Goal: Transaction & Acquisition: Obtain resource

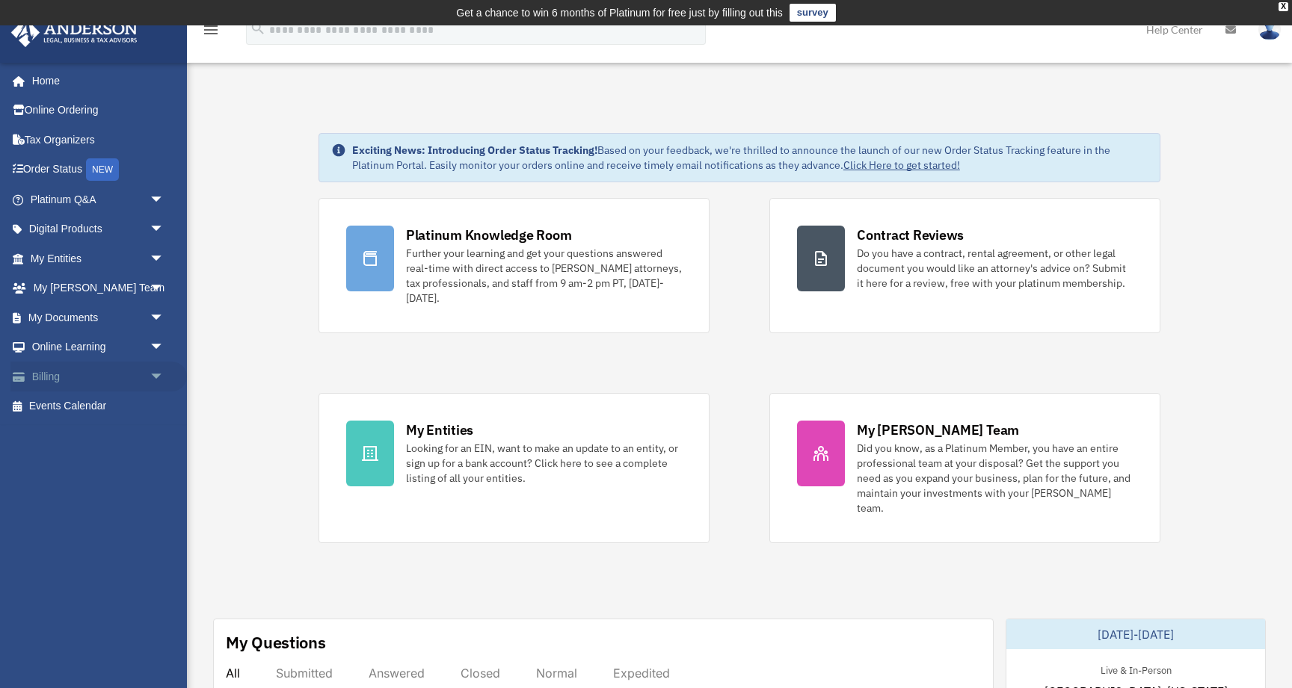
click at [50, 371] on link "Billing arrow_drop_down" at bounding box center [98, 377] width 176 height 30
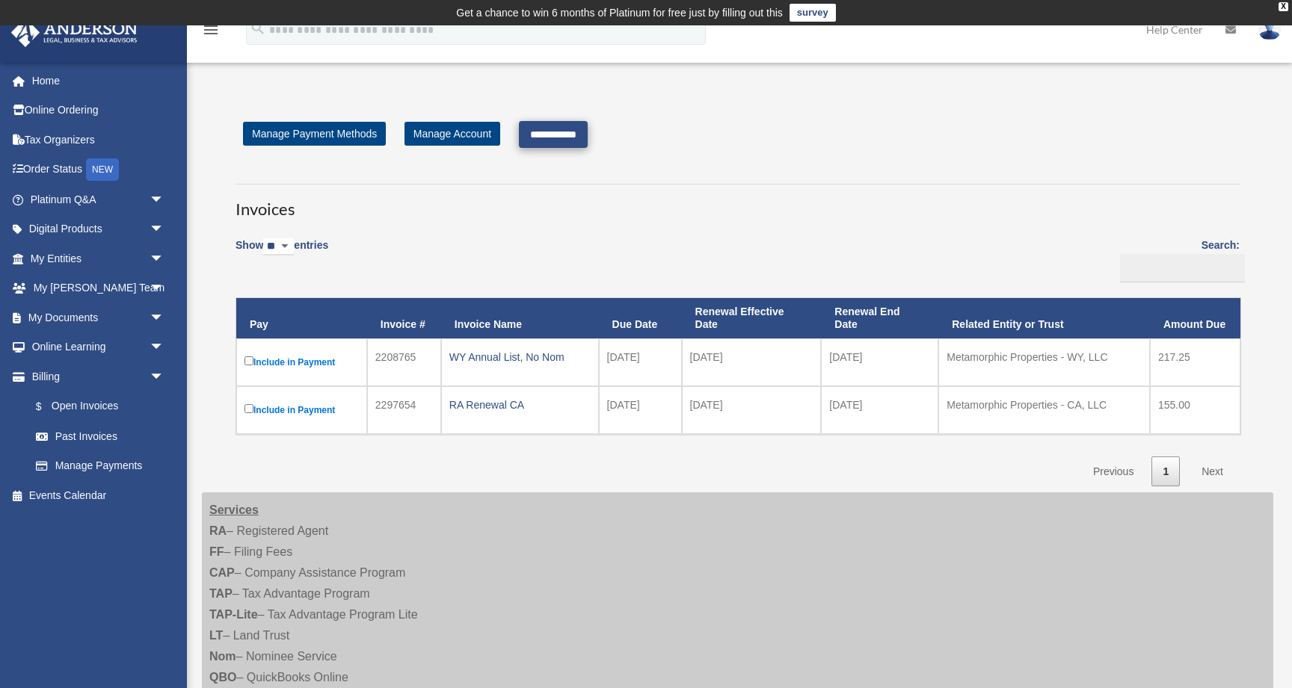
click at [558, 133] on input "**********" at bounding box center [553, 134] width 69 height 27
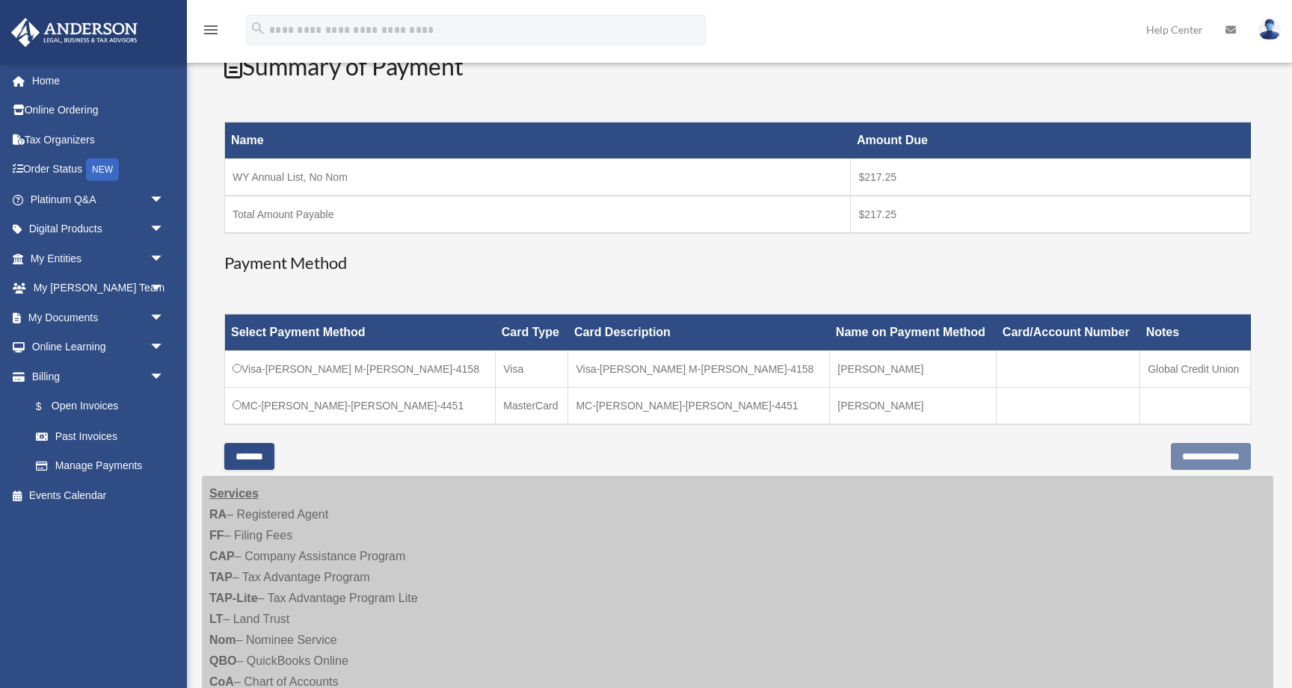
scroll to position [236, 0]
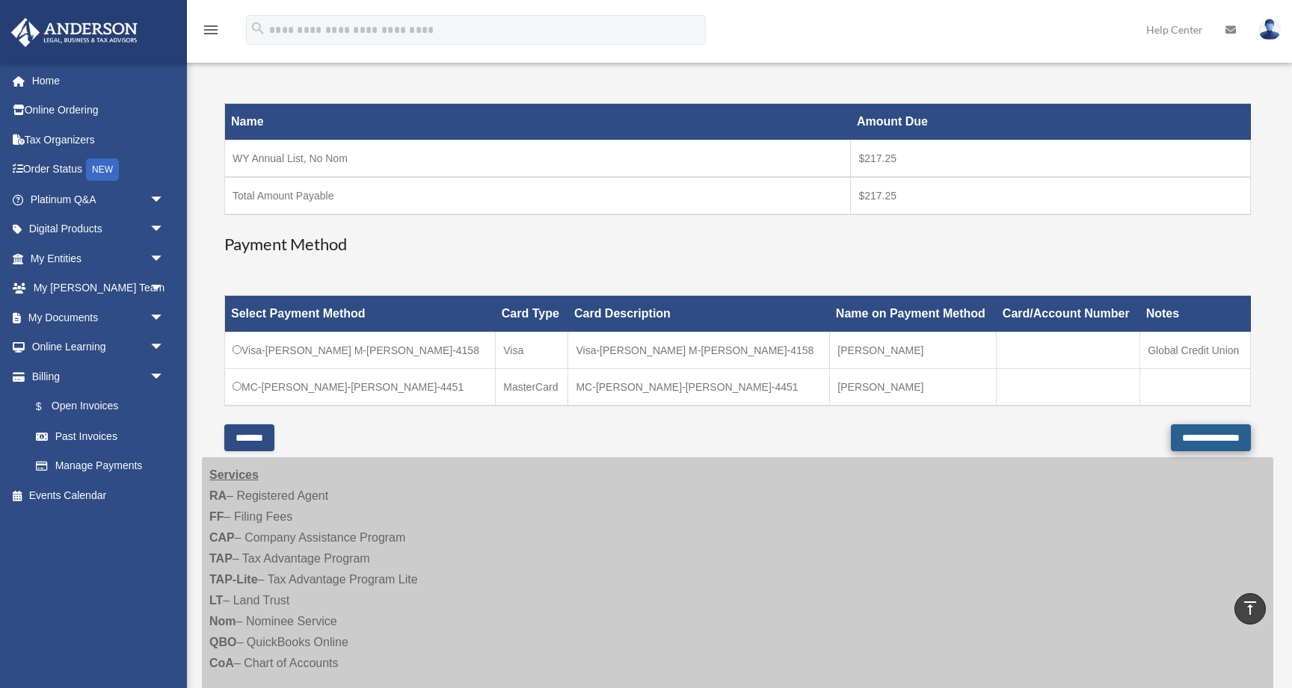
click at [1170, 433] on input "**********" at bounding box center [1210, 438] width 80 height 27
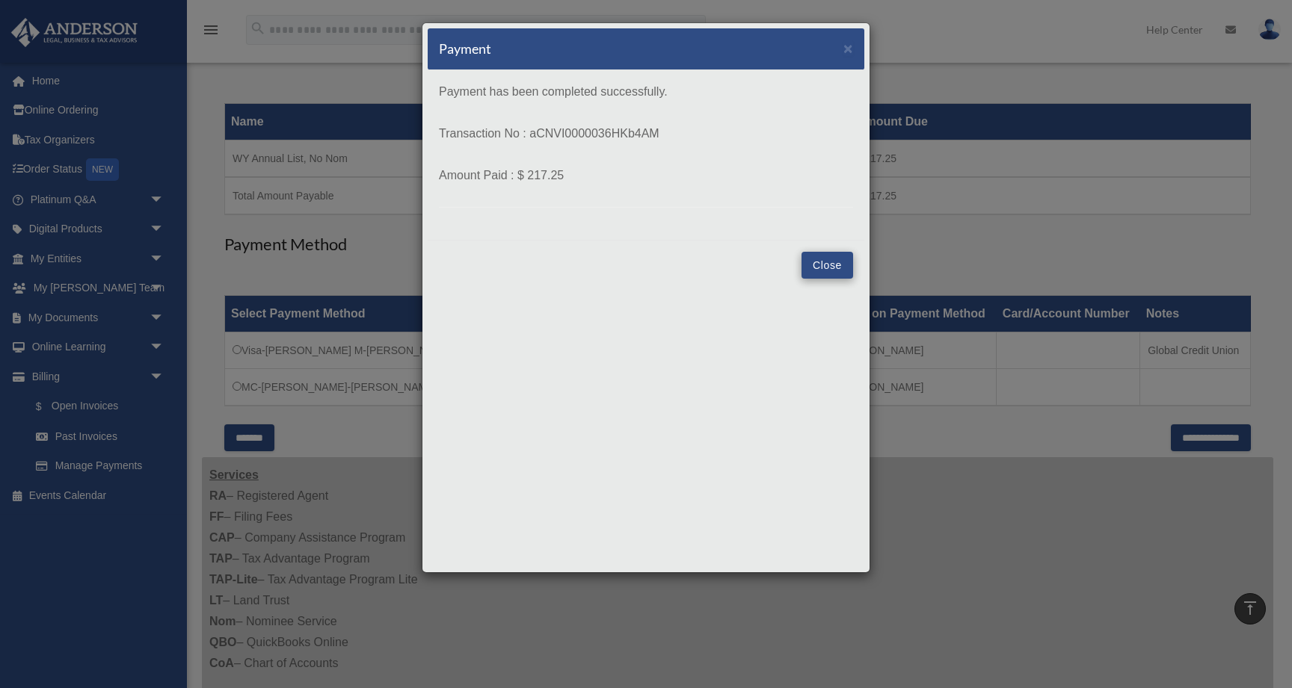
click at [832, 264] on button "Close" at bounding box center [827, 265] width 52 height 27
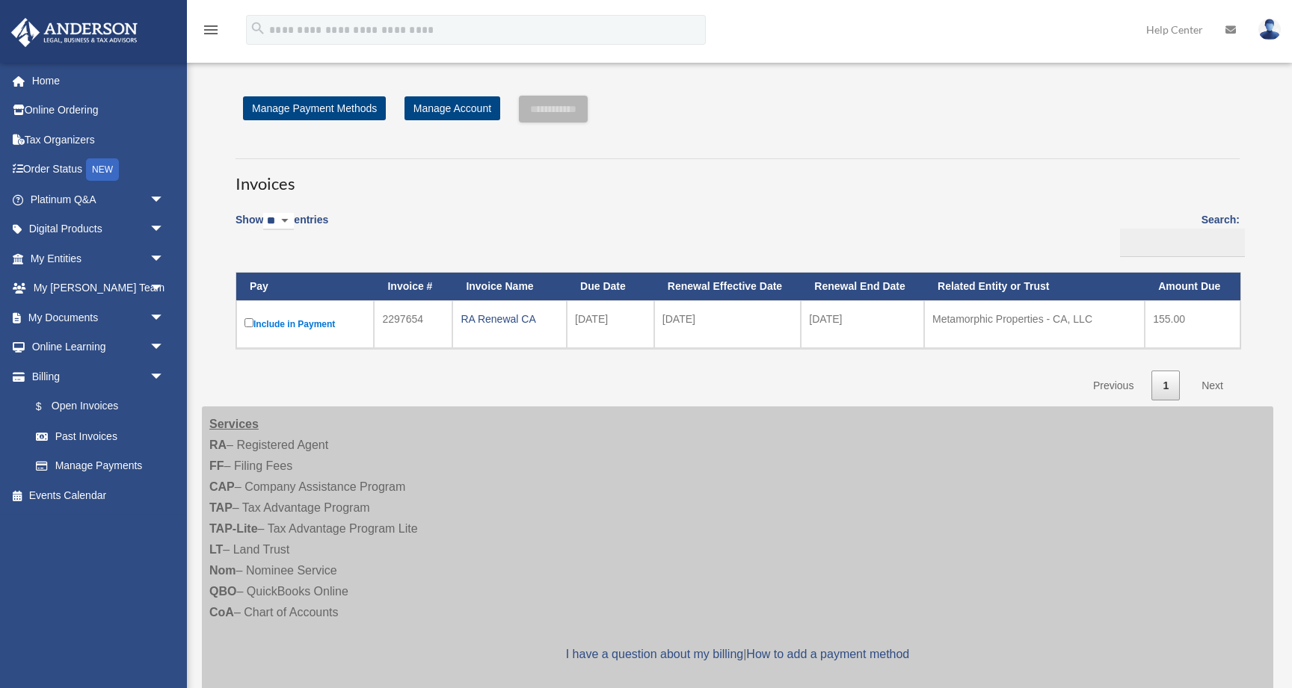
scroll to position [236, 0]
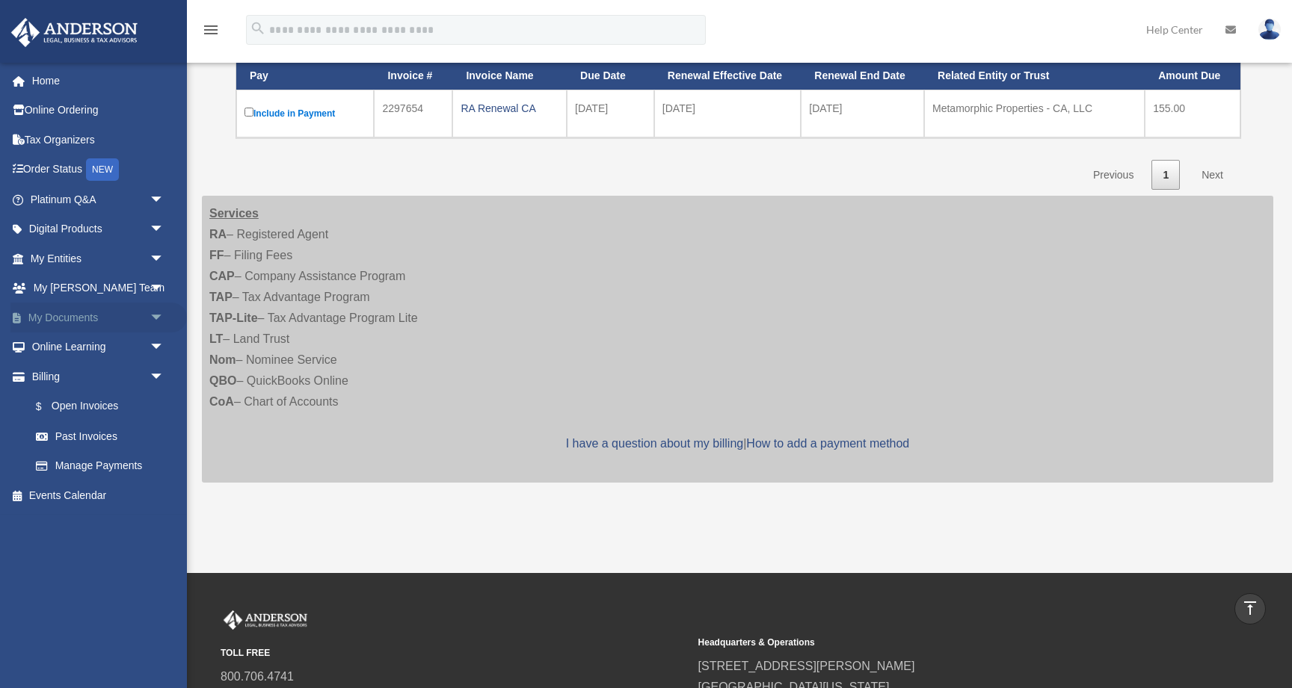
click at [111, 311] on link "My Documents arrow_drop_down" at bounding box center [98, 318] width 176 height 30
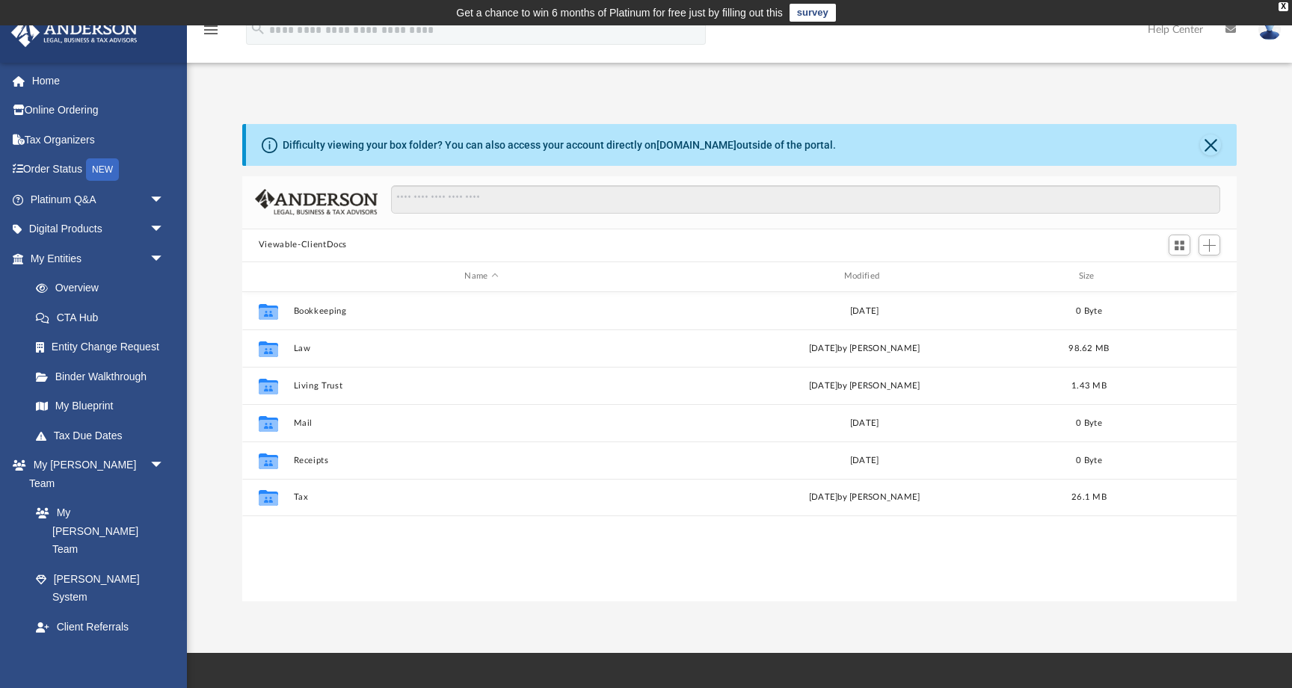
scroll to position [340, 994]
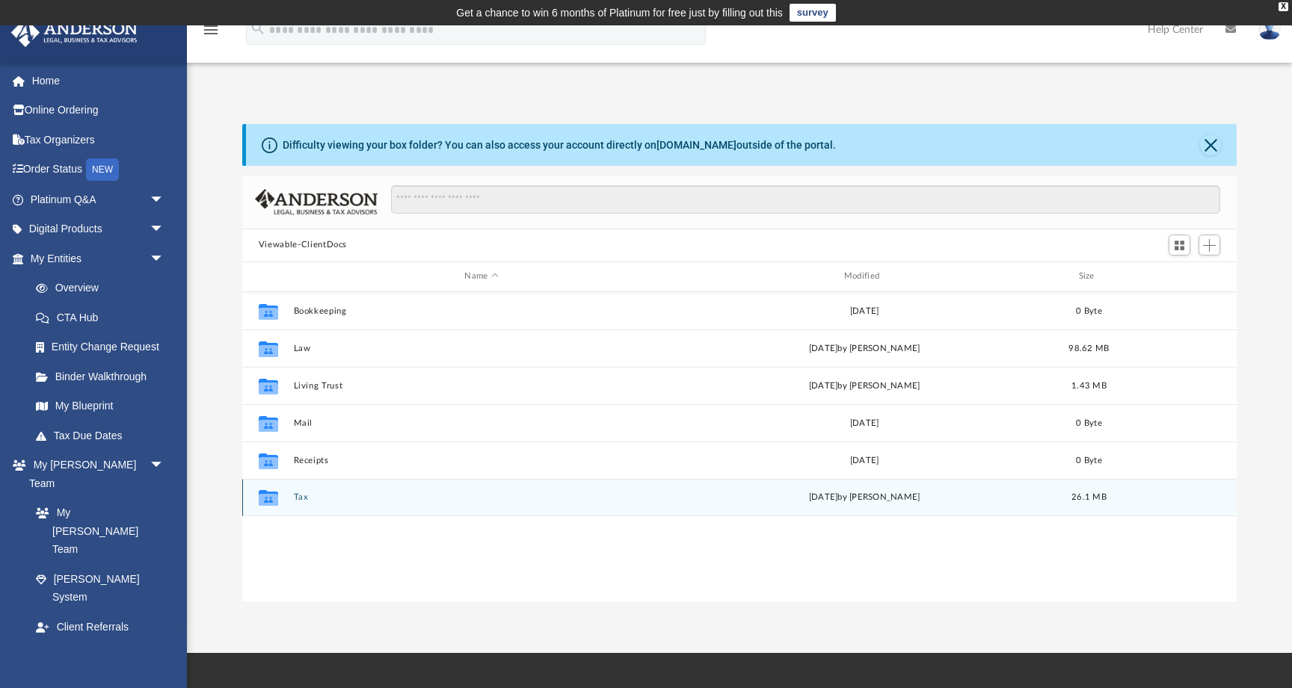
click at [840, 499] on div "Fri Sep 19 2025 by Alex Price" at bounding box center [864, 497] width 376 height 13
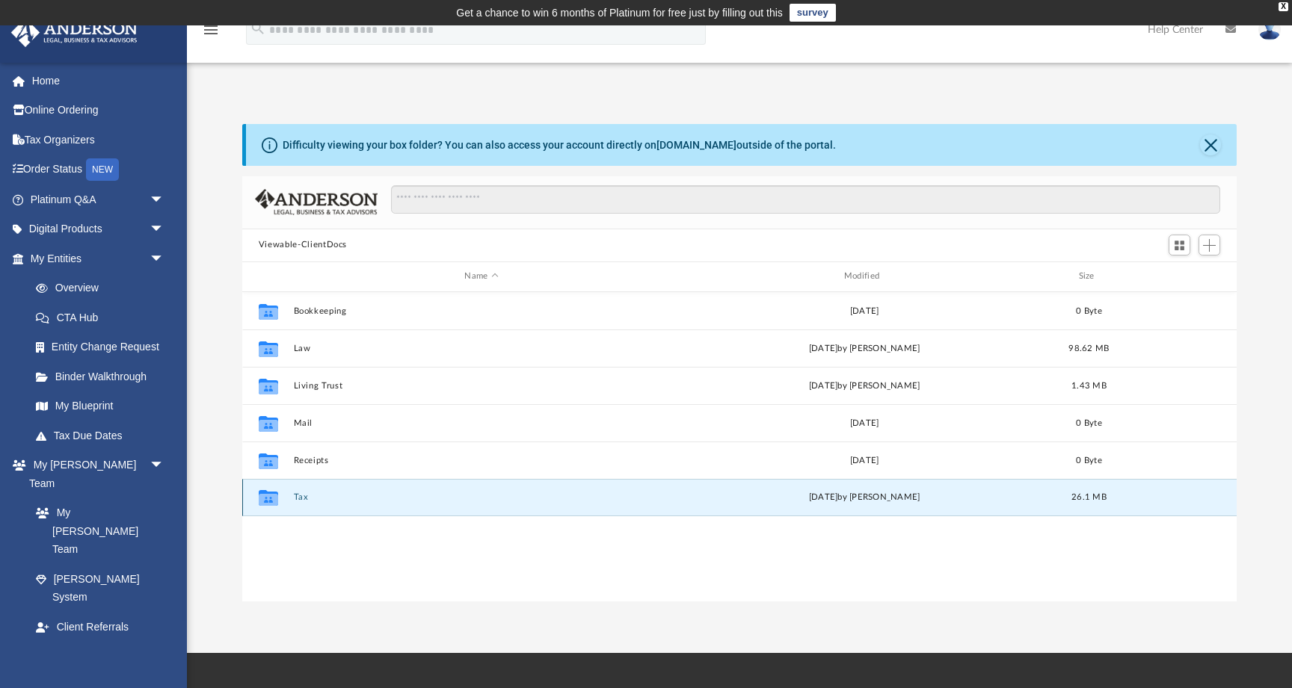
click at [268, 497] on icon "grid" at bounding box center [268, 500] width 19 height 12
click at [910, 540] on div "Collaborated Folder Bookkeeping Tue Oct 23 2018 0 Byte Collaborated Folder Law …" at bounding box center [739, 447] width 994 height 310
click at [898, 495] on div "Fri Sep 19 2025 by Alex Price" at bounding box center [864, 497] width 376 height 13
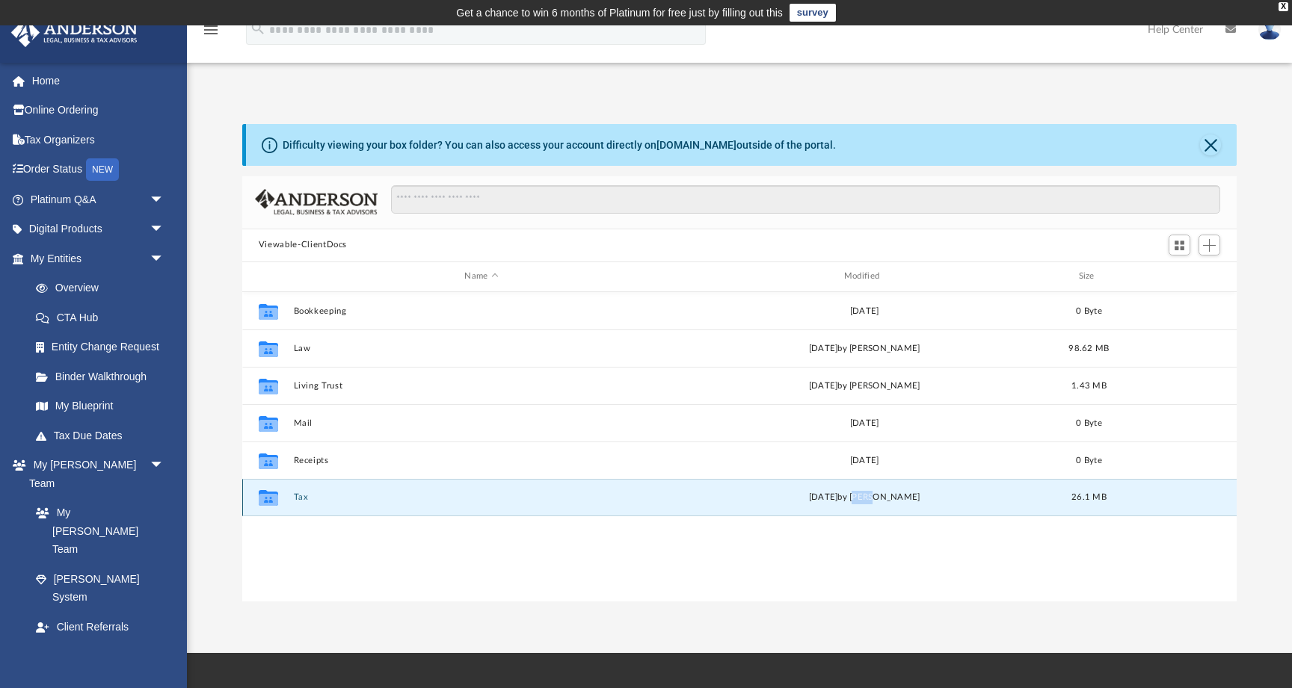
click at [898, 495] on div "Fri Sep 19 2025 by Alex Price" at bounding box center [864, 497] width 376 height 13
click at [830, 528] on div "Collaborated Folder Bookkeeping Tue Oct 23 2018 0 Byte Collaborated Folder Law …" at bounding box center [739, 447] width 994 height 310
click at [269, 496] on icon "grid" at bounding box center [268, 500] width 19 height 12
click at [318, 538] on div "Collaborated Folder Bookkeeping Tue Oct 23 2018 0 Byte Collaborated Folder Law …" at bounding box center [739, 447] width 994 height 310
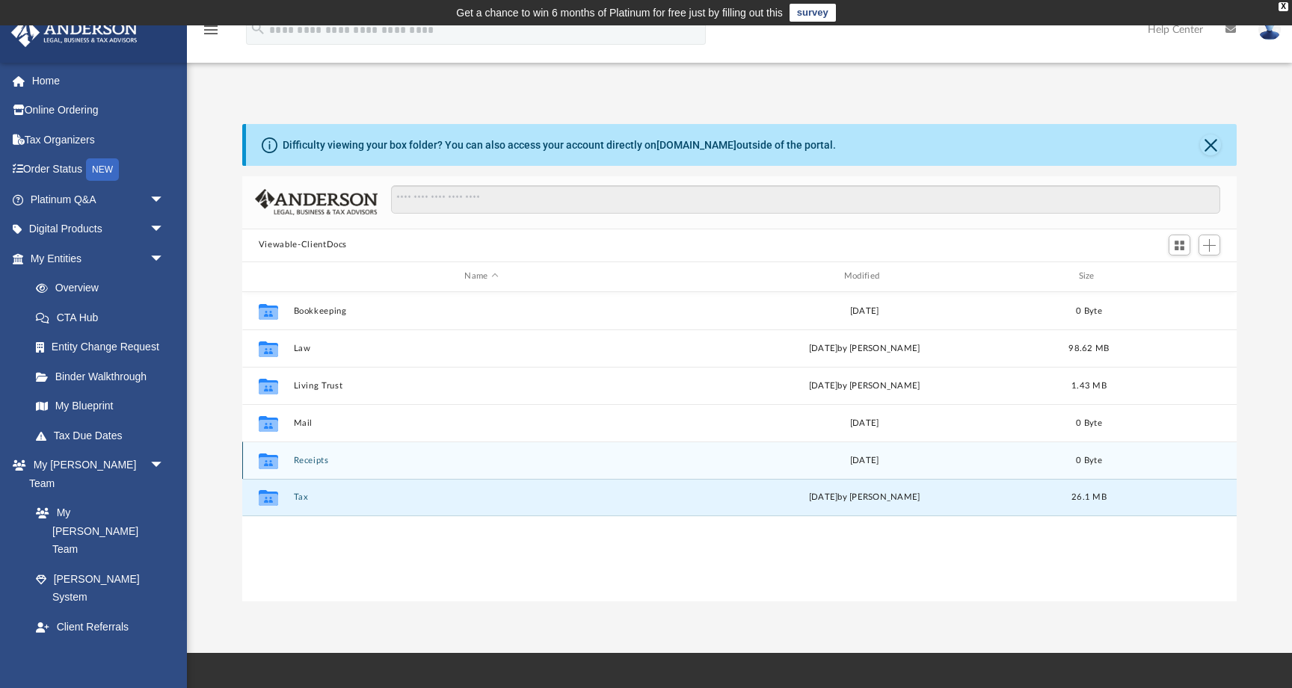
click at [310, 460] on button "Receipts" at bounding box center [481, 461] width 376 height 10
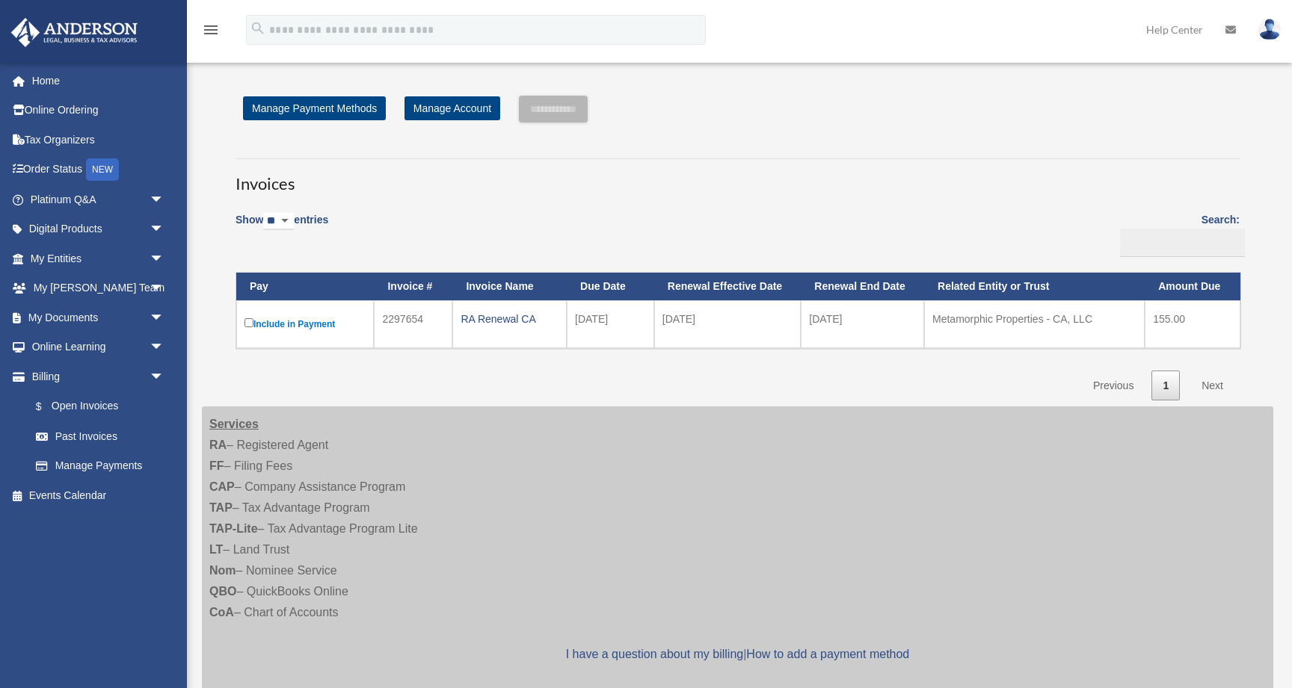
scroll to position [236, 0]
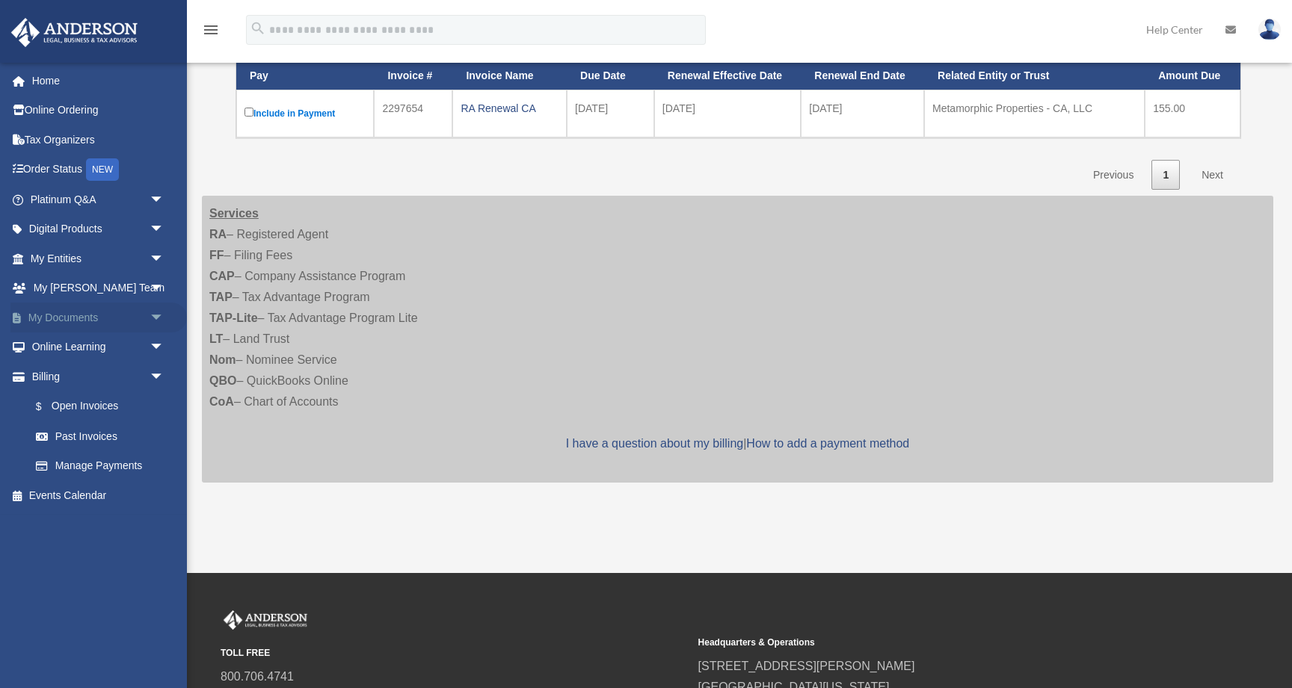
click at [67, 313] on link "My Documents arrow_drop_down" at bounding box center [98, 318] width 176 height 30
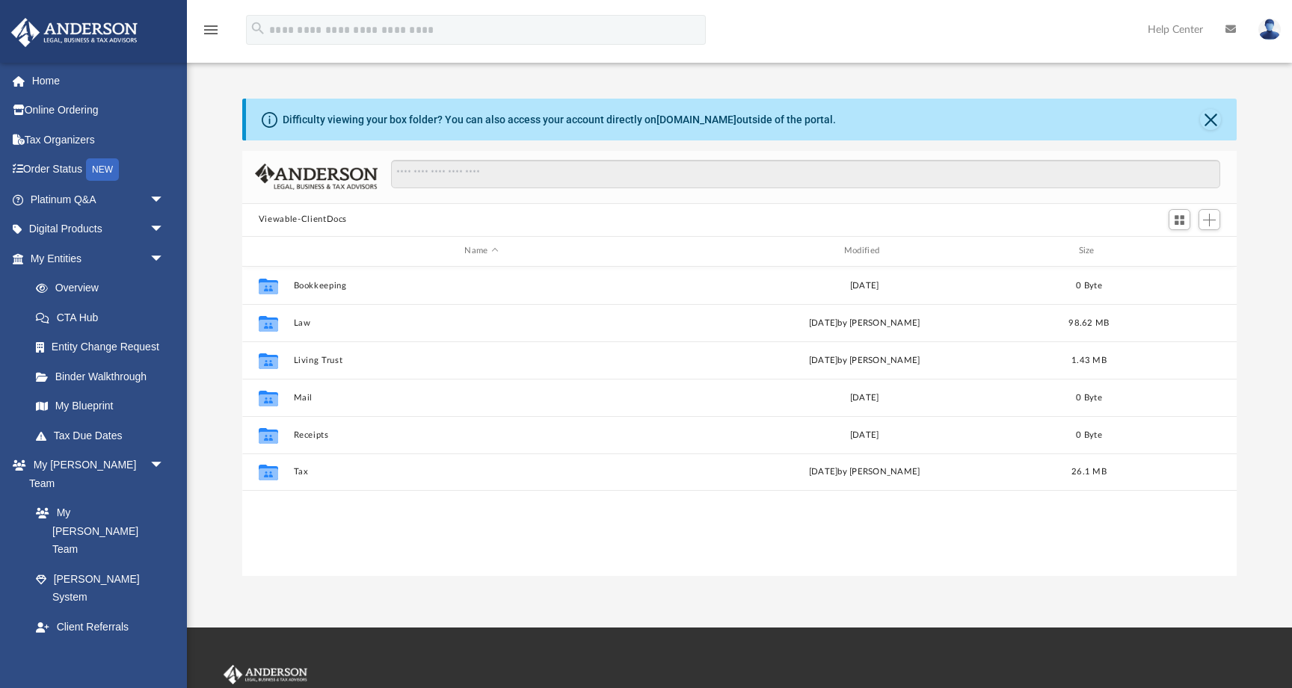
scroll to position [1, 1]
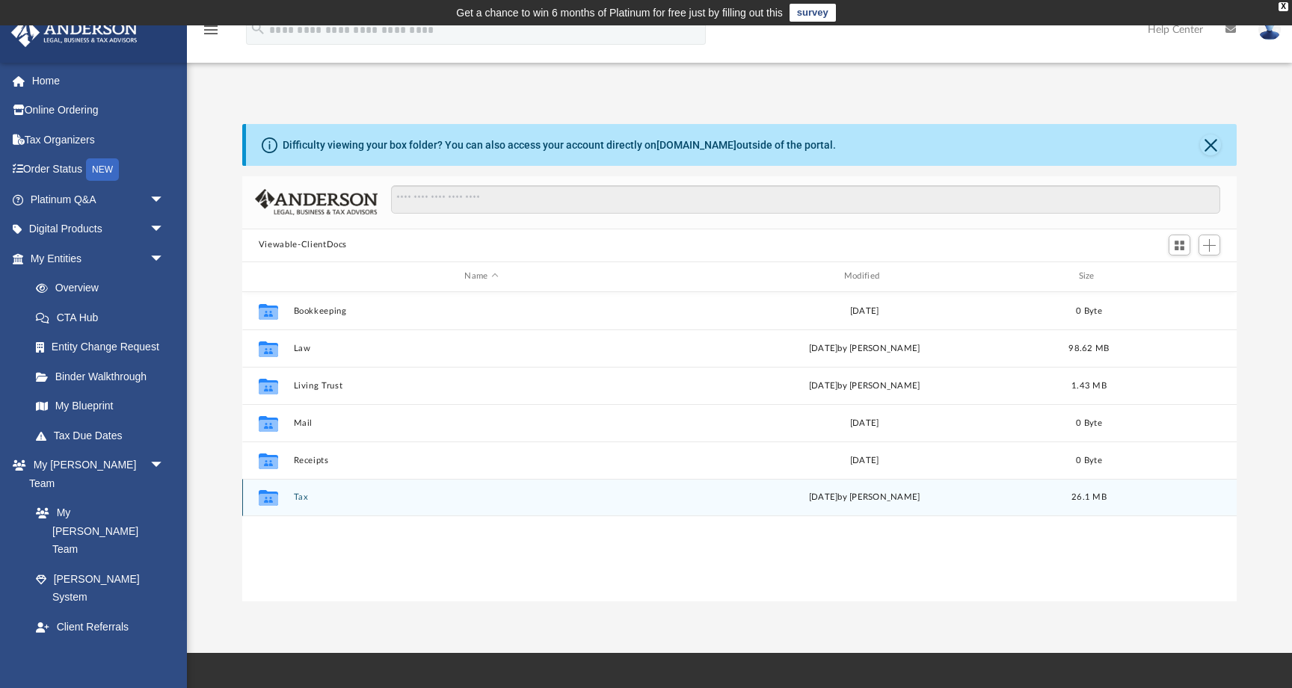
click at [296, 499] on button "Tax" at bounding box center [481, 498] width 376 height 10
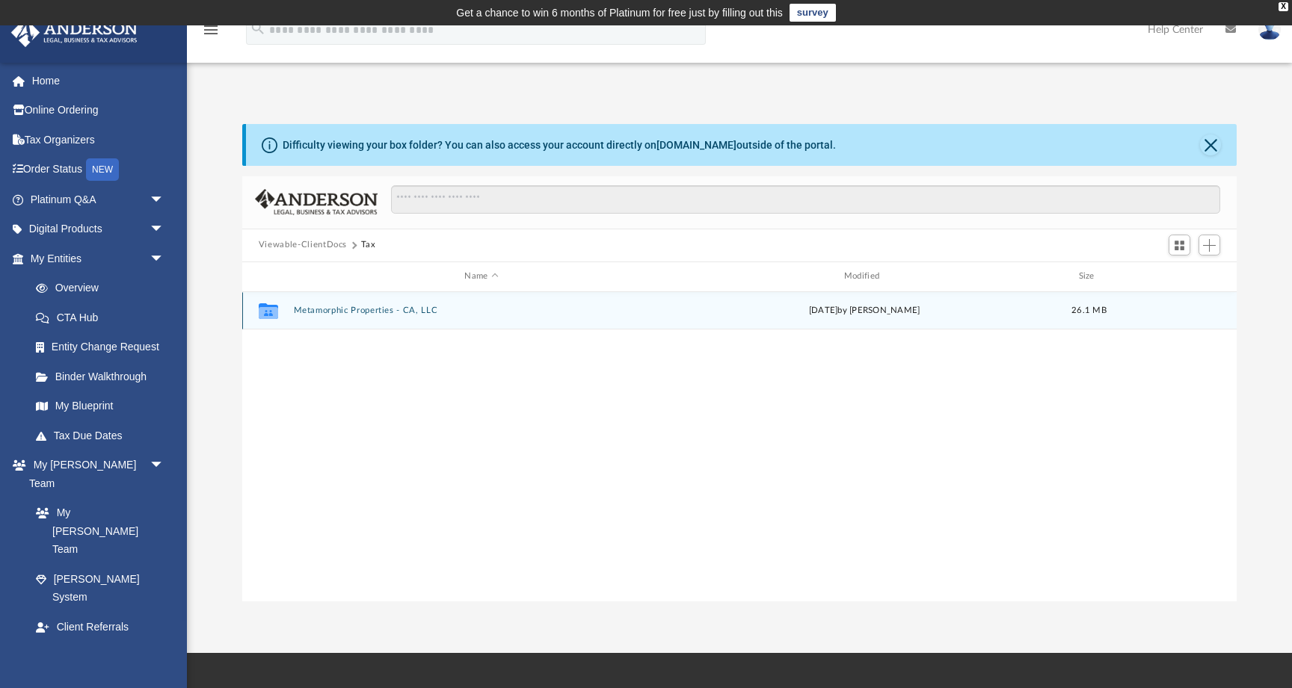
click at [379, 312] on button "Metamorphic Properties - CA, LLC" at bounding box center [481, 311] width 376 height 10
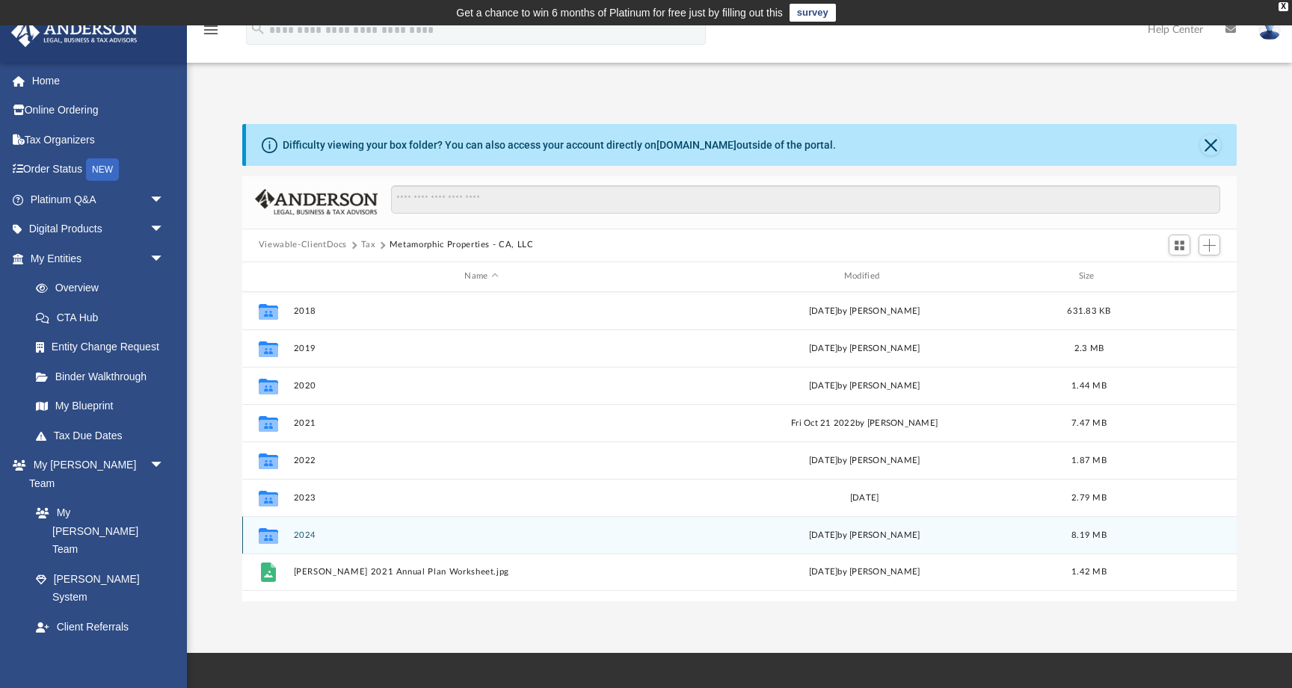
click at [309, 533] on button "2024" at bounding box center [481, 536] width 376 height 10
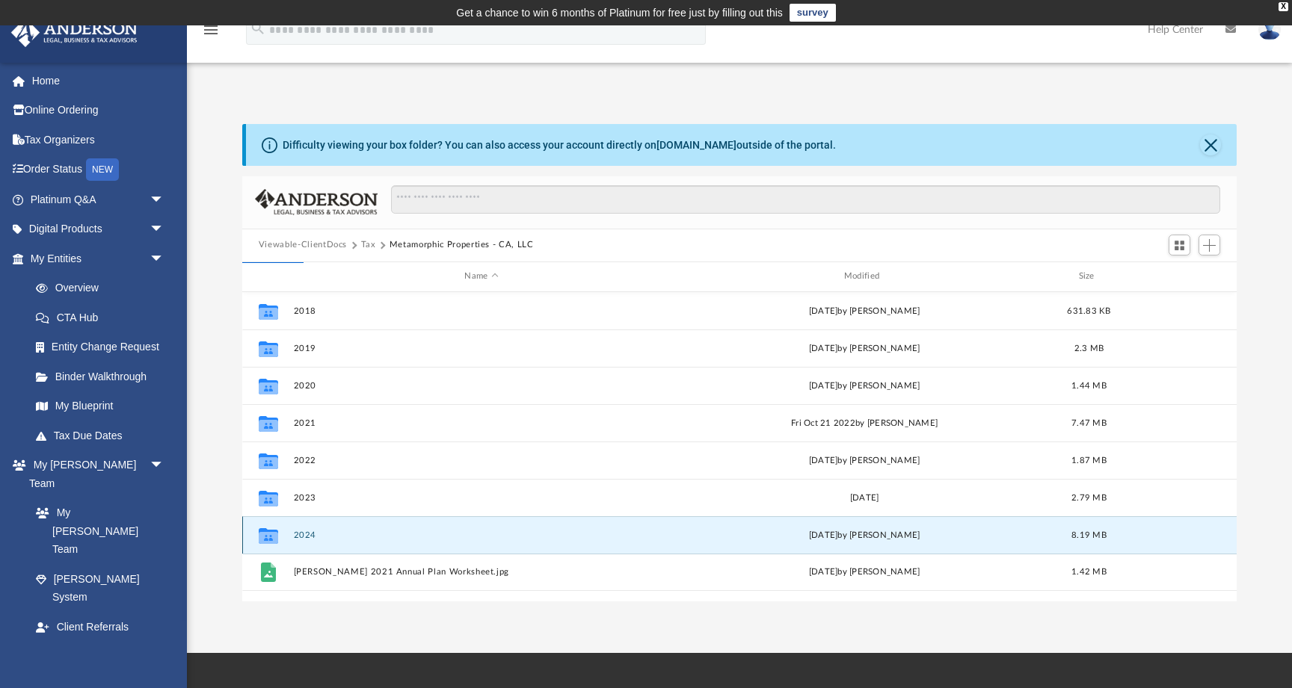
click at [309, 533] on button "2024" at bounding box center [481, 536] width 376 height 10
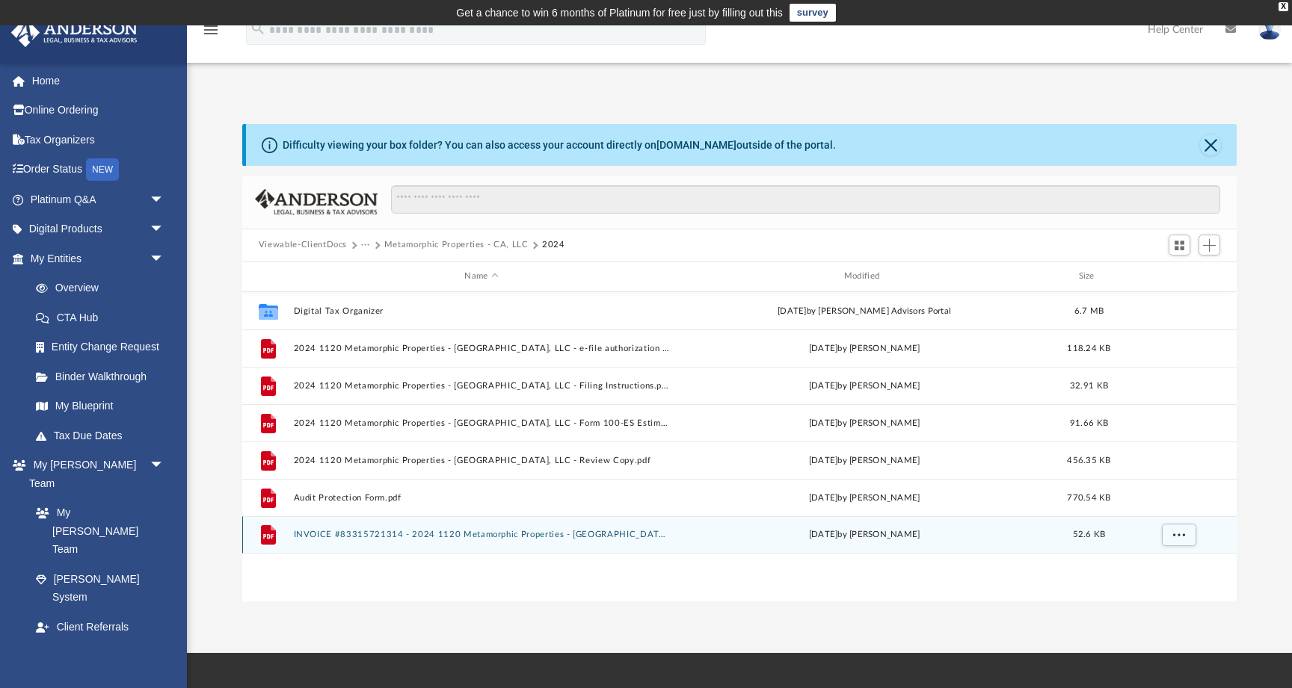
click at [350, 534] on button "INVOICE #83315721314 - 2024 1120 Metamorphic Properties - [GEOGRAPHIC_DATA], LL…" at bounding box center [481, 535] width 376 height 10
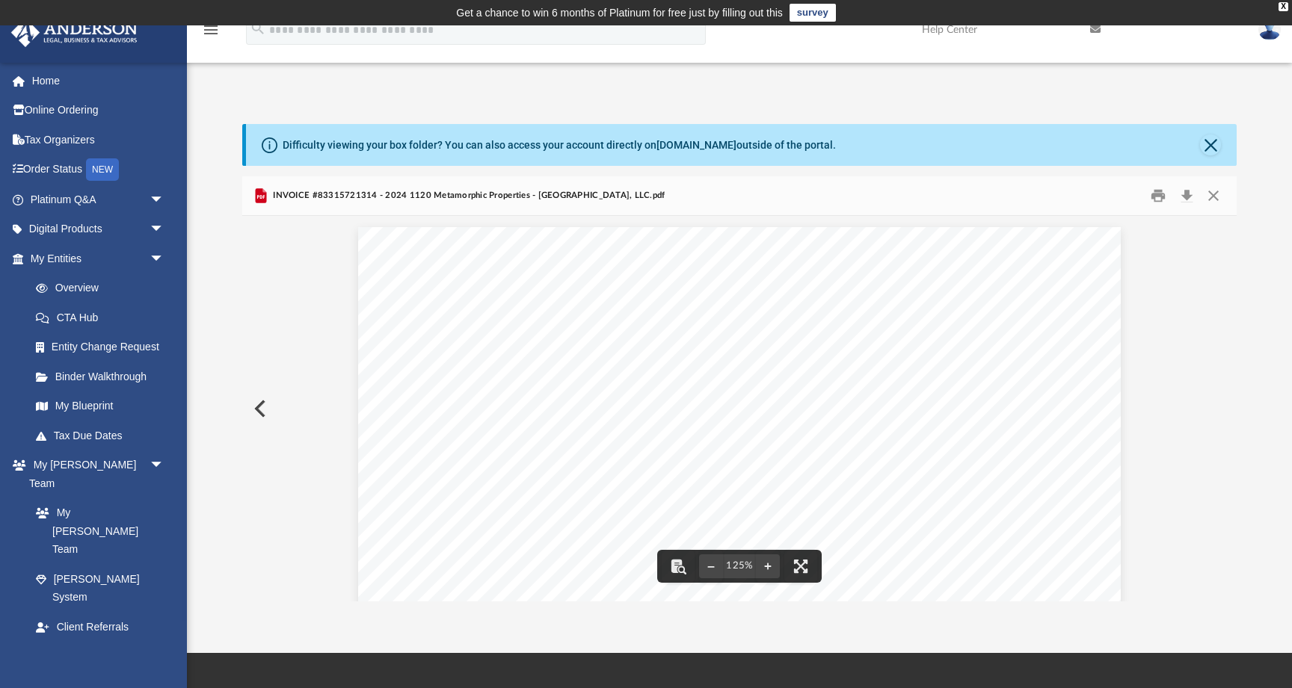
scroll to position [0, 0]
click at [1210, 194] on button "Close" at bounding box center [1213, 195] width 27 height 23
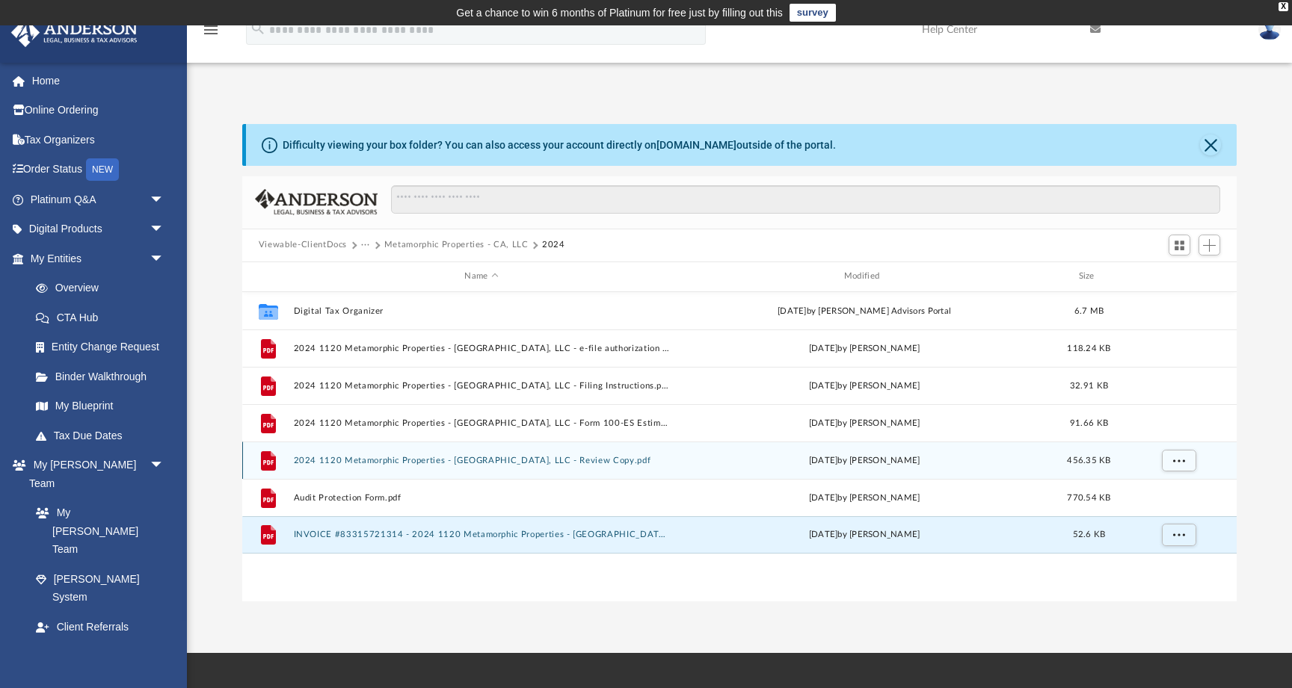
click at [446, 457] on button "2024 1120 Metamorphic Properties - [GEOGRAPHIC_DATA], LLC - Review Copy.pdf" at bounding box center [481, 461] width 376 height 10
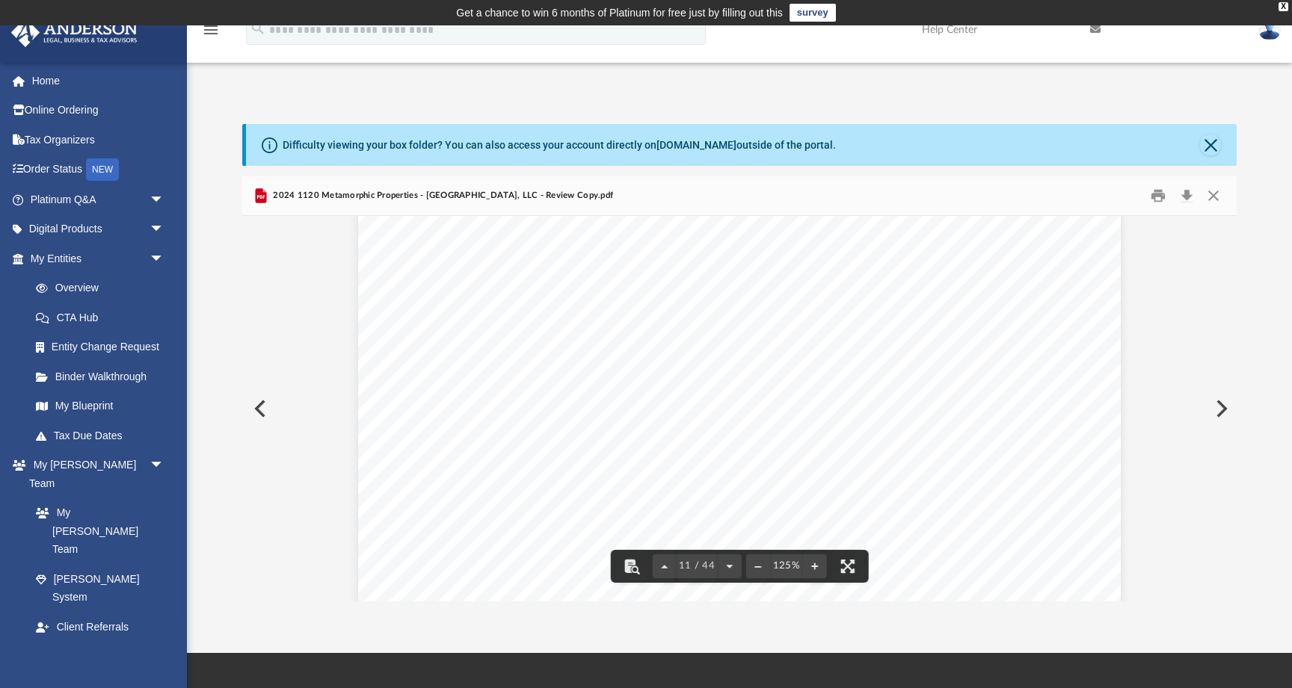
scroll to position [9441, 0]
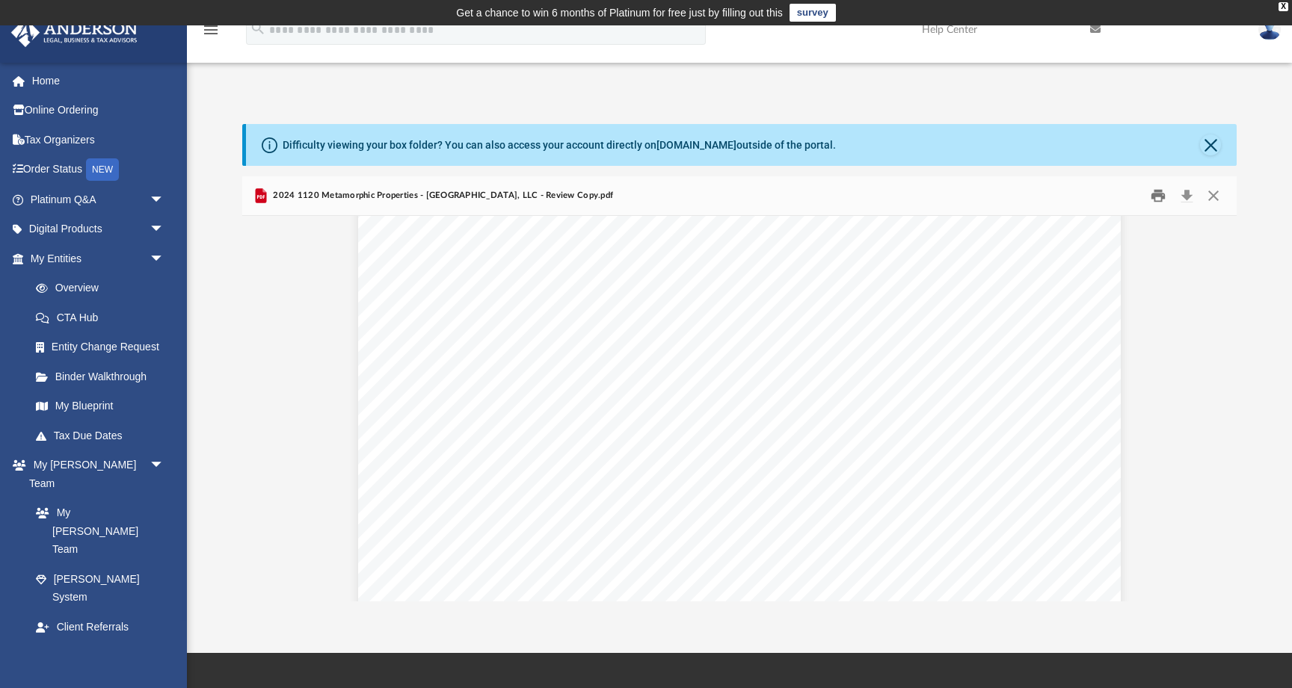
click at [1154, 191] on button "Print" at bounding box center [1159, 195] width 30 height 23
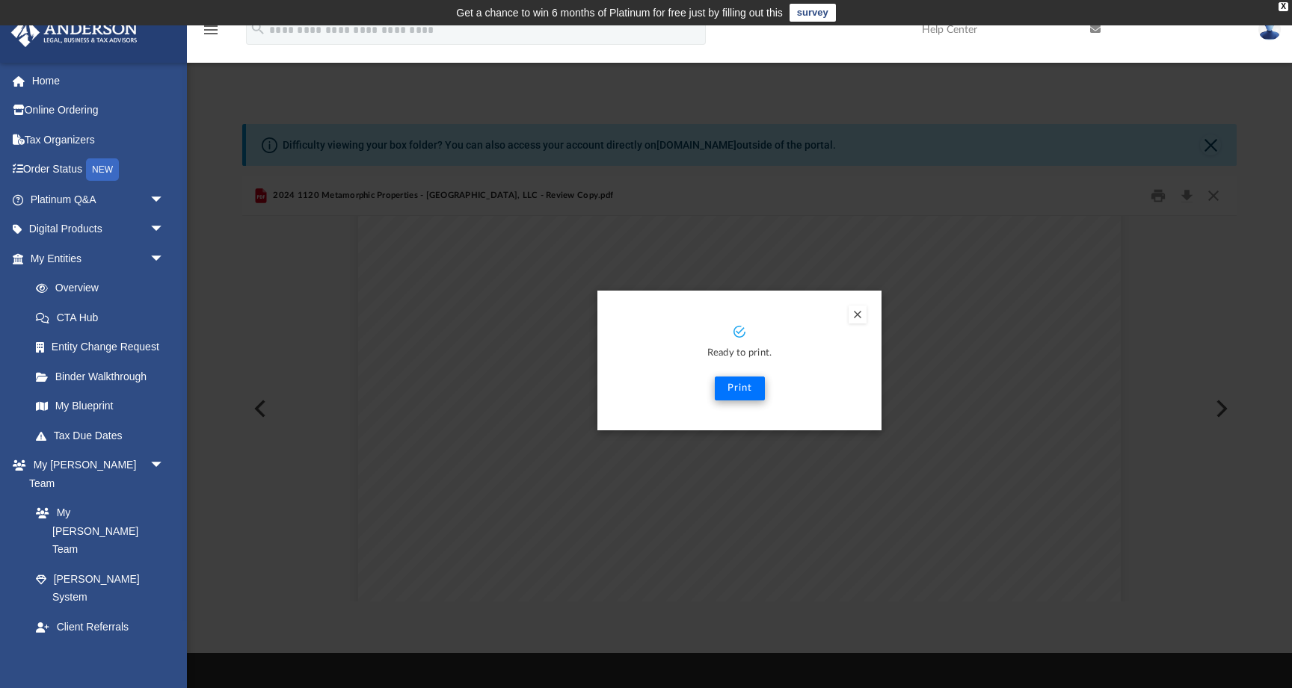
click at [753, 383] on button "Print" at bounding box center [740, 389] width 50 height 24
